Goal: Task Accomplishment & Management: Manage account settings

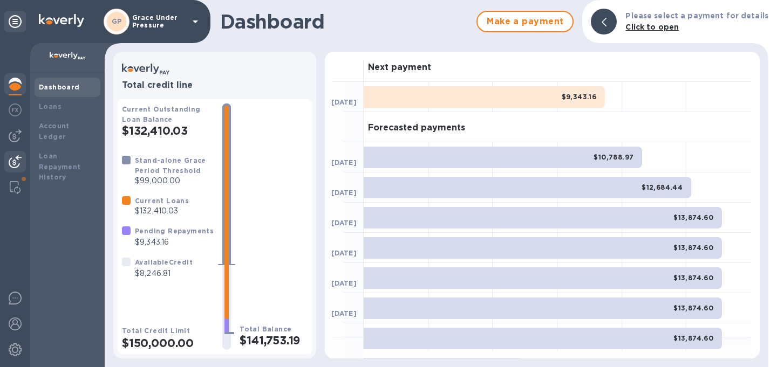
click at [16, 161] on img at bounding box center [15, 161] width 13 height 13
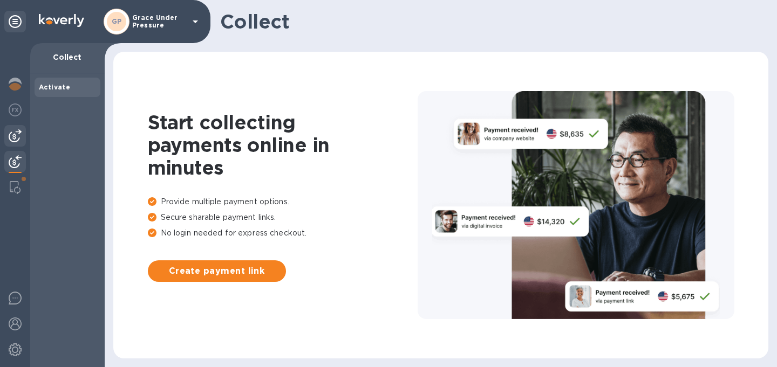
click at [12, 143] on div at bounding box center [15, 136] width 22 height 22
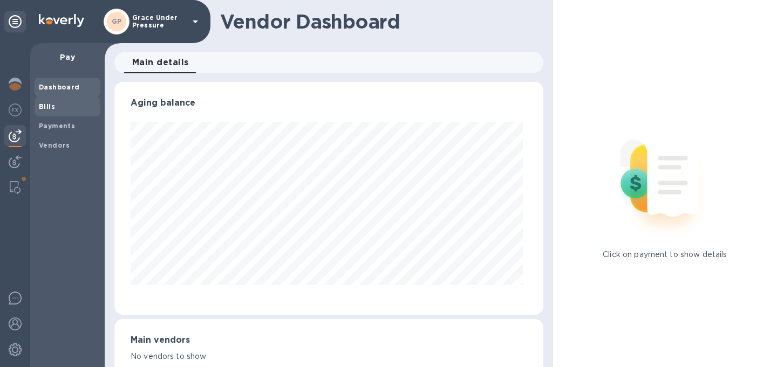
scroll to position [233, 424]
click at [49, 107] on b "Bills" at bounding box center [47, 106] width 16 height 8
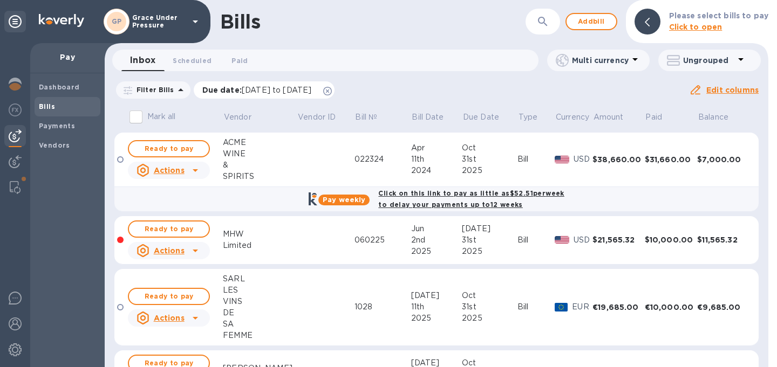
click at [332, 93] on icon at bounding box center [327, 91] width 9 height 9
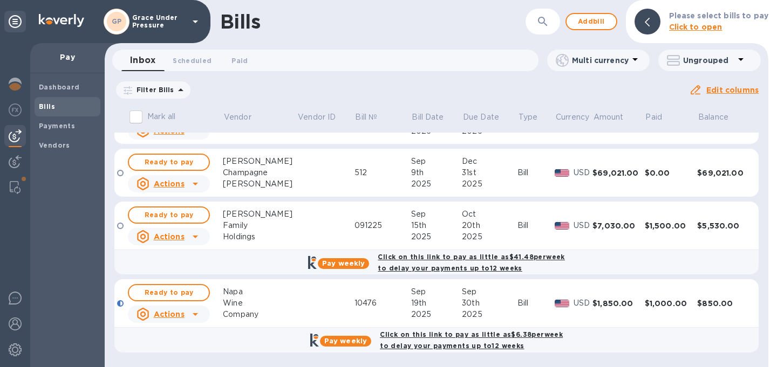
scroll to position [592, 0]
